Goal: Navigation & Orientation: Find specific page/section

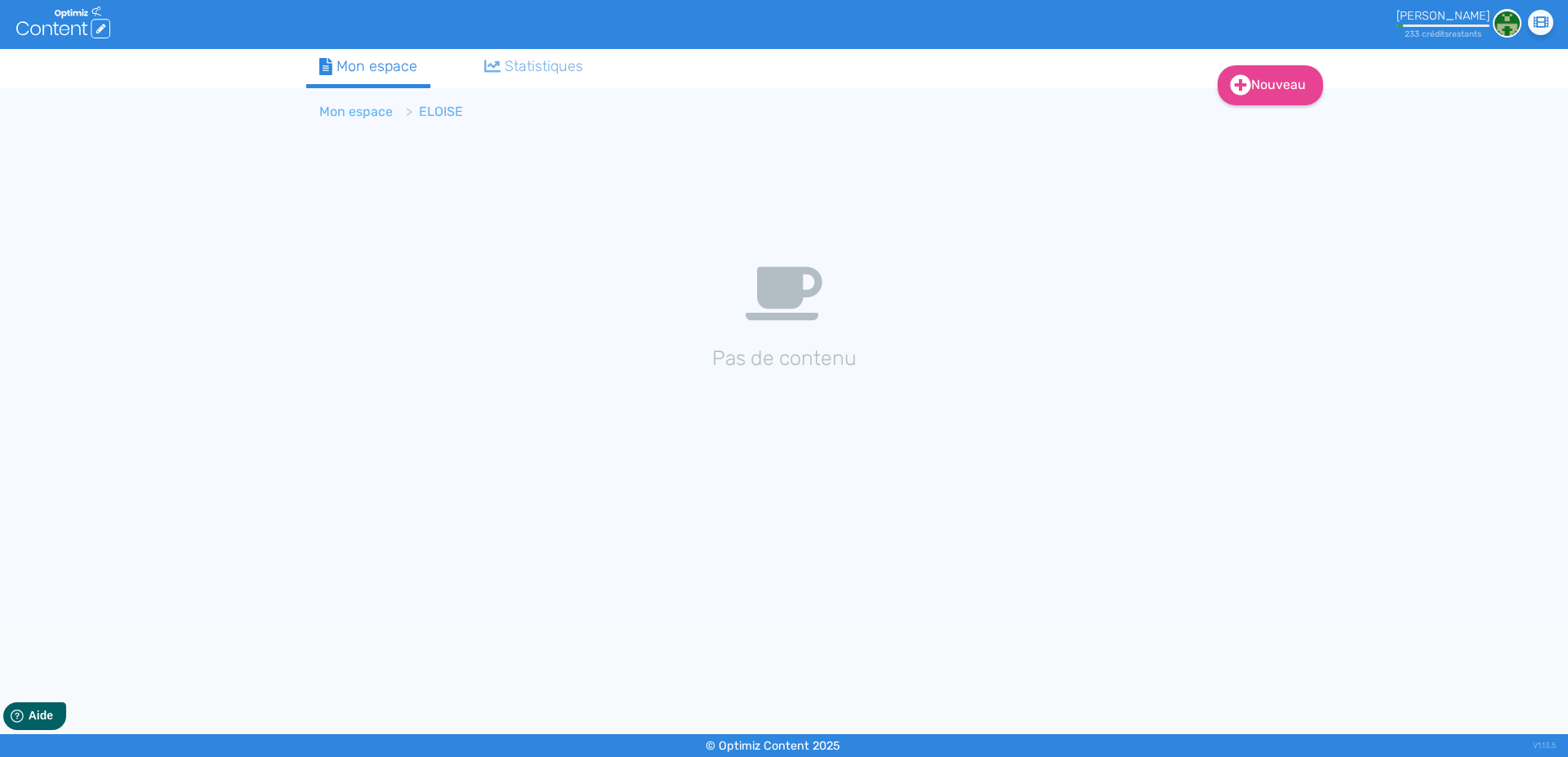
click at [357, 105] on link "Mon espace" at bounding box center [356, 111] width 73 height 16
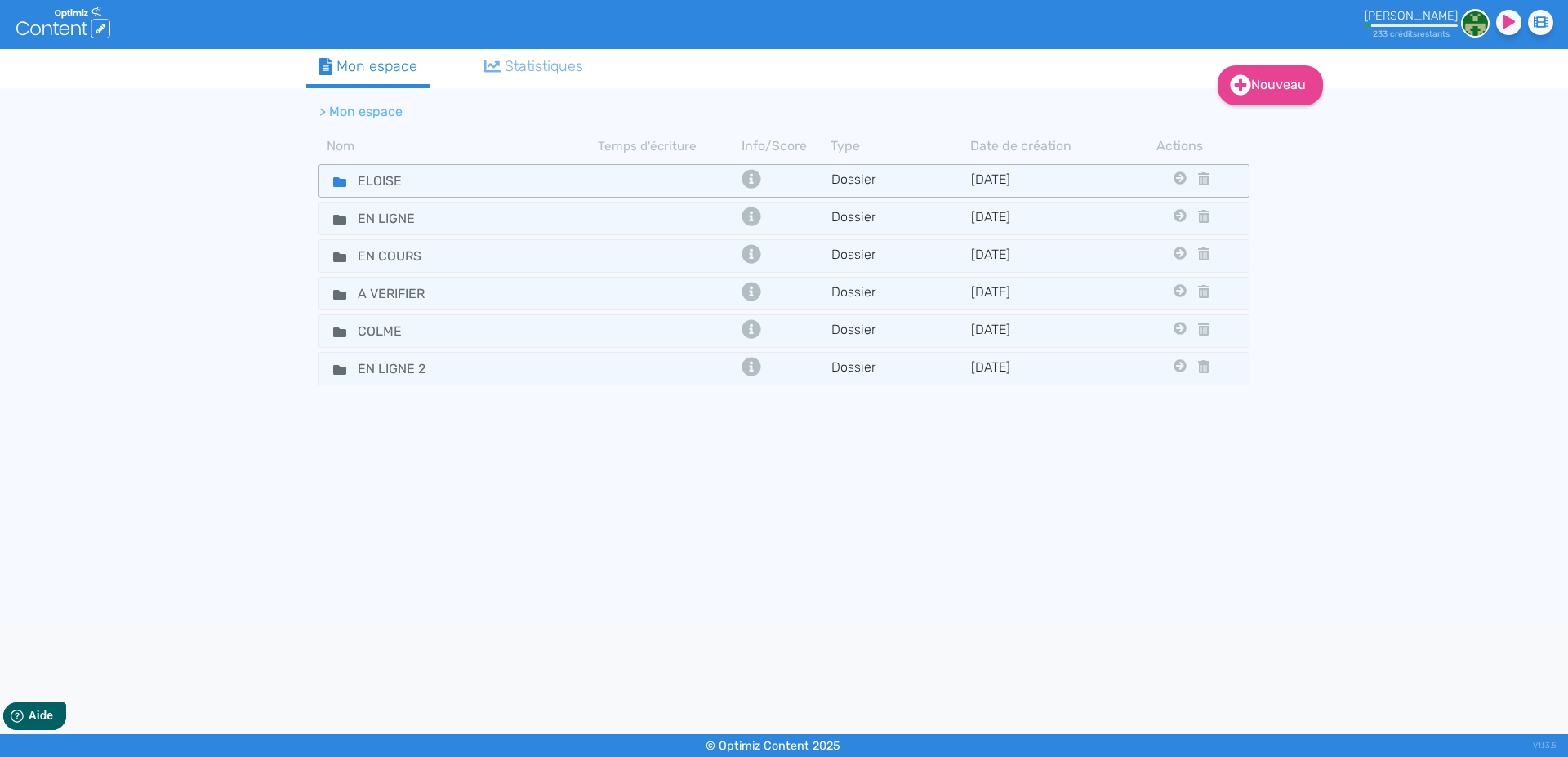
click at [336, 178] on icon at bounding box center [340, 182] width 13 height 10
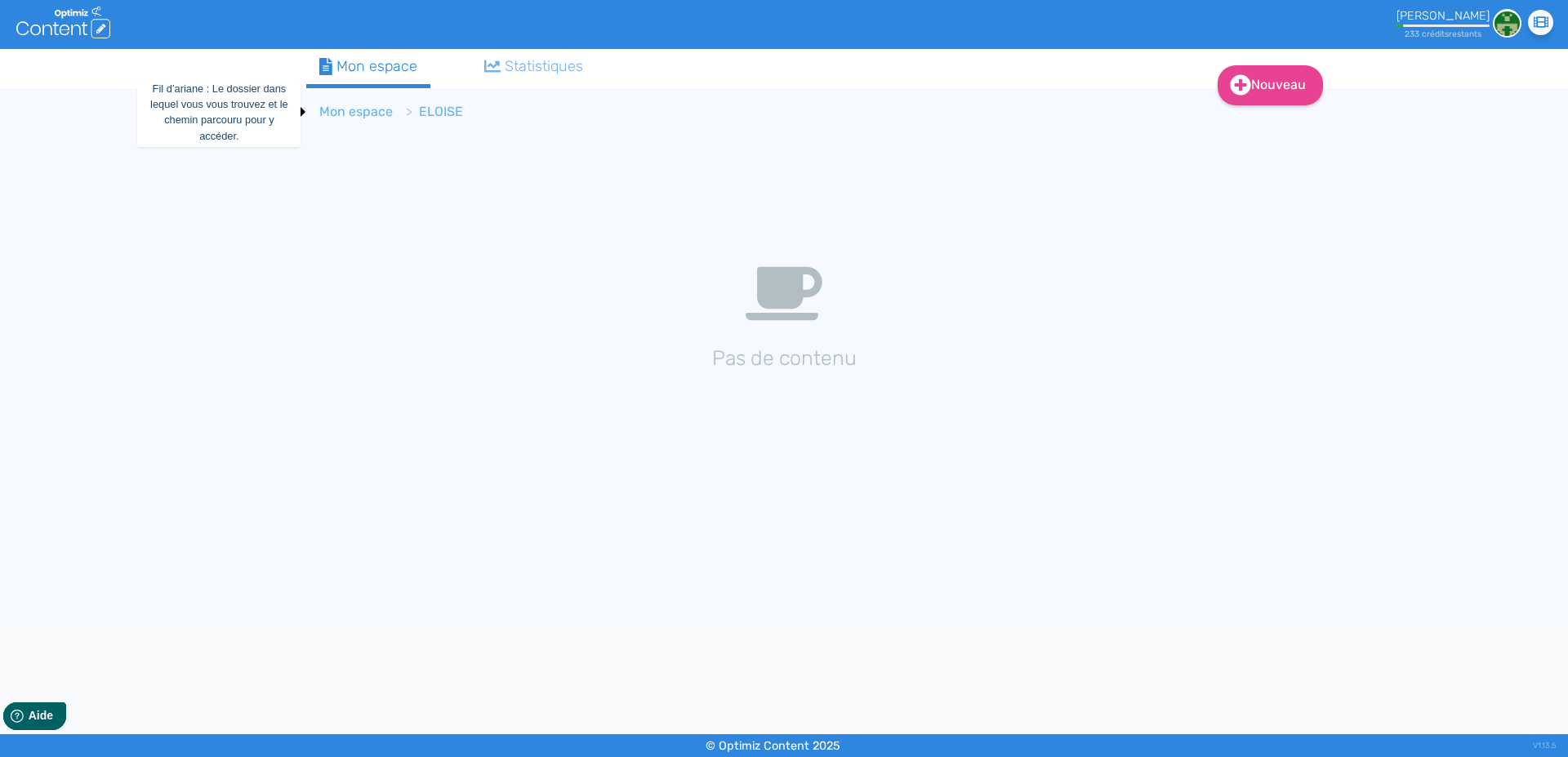
click at [368, 113] on link "Mon espace" at bounding box center [356, 111] width 73 height 16
